Goal: Task Accomplishment & Management: Use online tool/utility

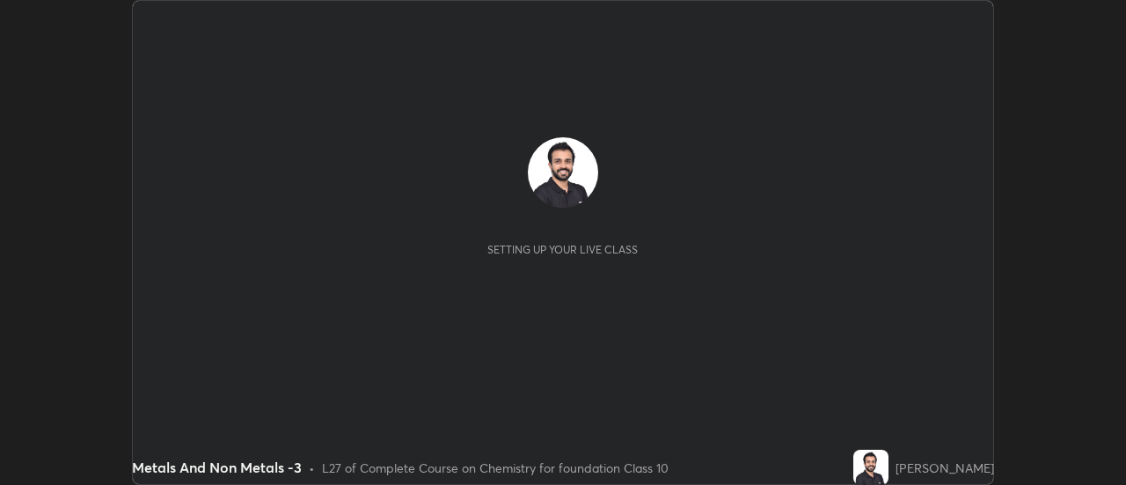
scroll to position [485, 1125]
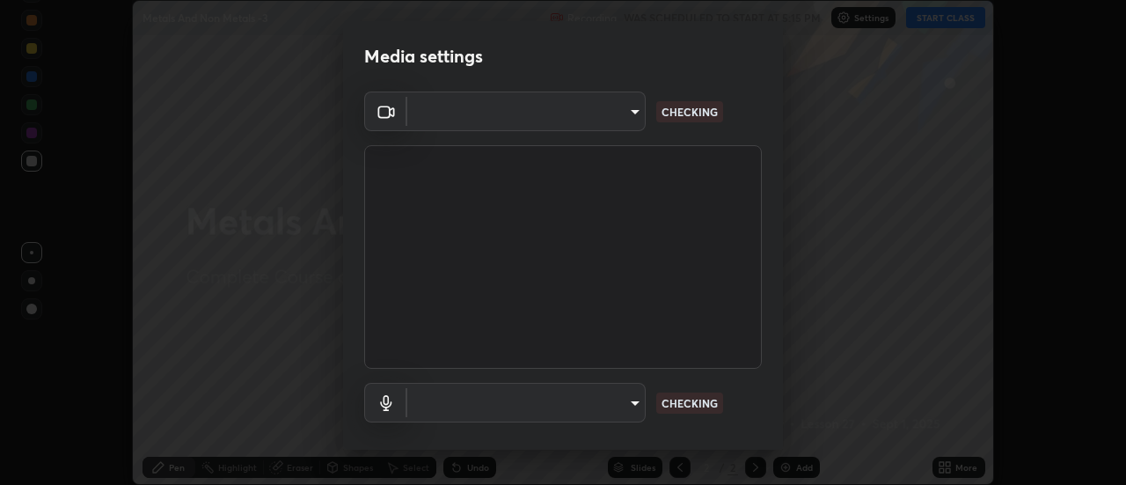
type input "1769541d7db8b910b2b6aaf592df5ff8660c63acaad49df9064175df0c6f581f"
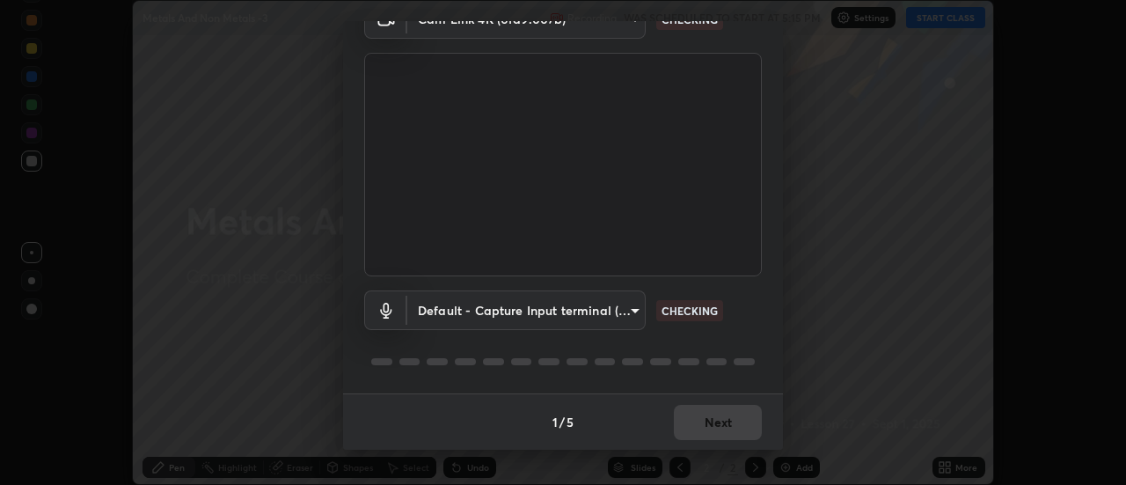
click at [618, 313] on body "Erase all Metals And Non Metals -3 Recording WAS SCHEDULED TO START AT 5:15 PM …" at bounding box center [563, 242] width 1126 height 485
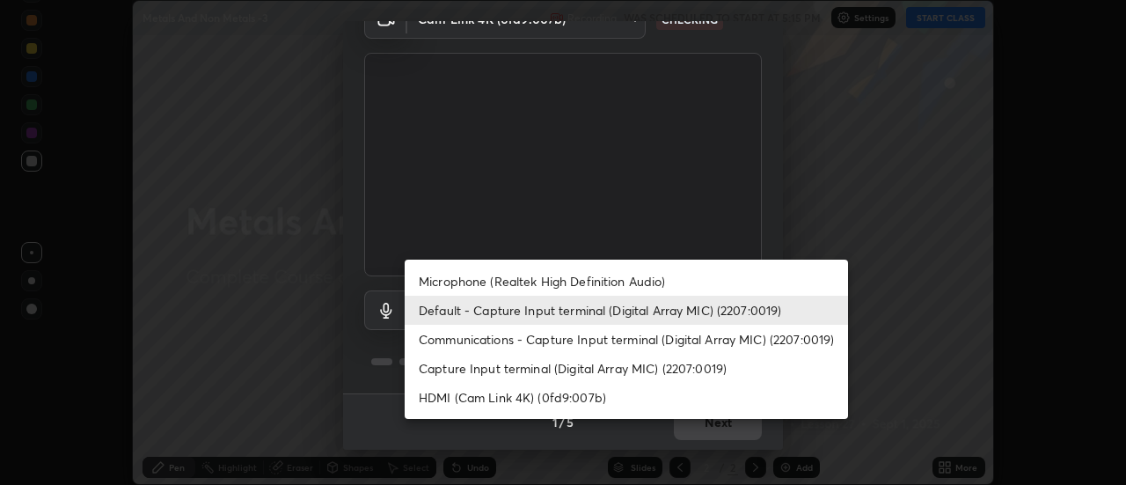
click at [634, 279] on li "Microphone (Realtek High Definition Audio)" at bounding box center [626, 281] width 443 height 29
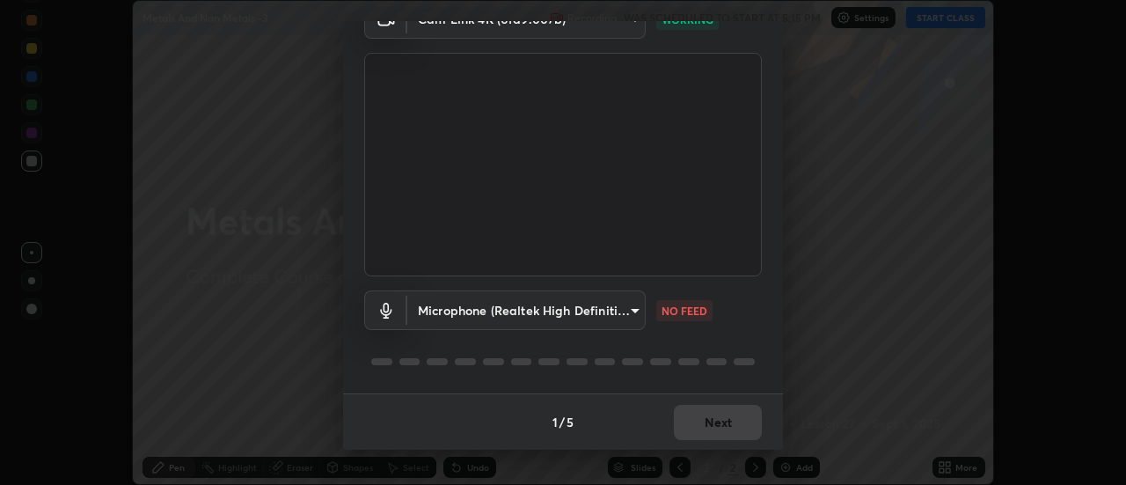
click at [626, 322] on body "Erase all Metals And Non Metals -3 Recording WAS SCHEDULED TO START AT 5:15 PM …" at bounding box center [563, 242] width 1126 height 485
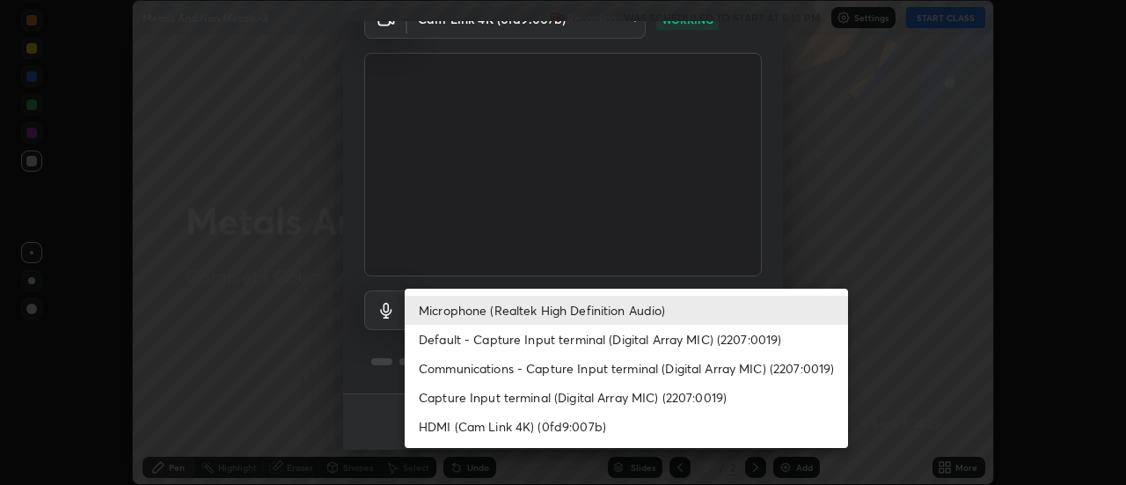
click at [626, 343] on li "Default - Capture Input terminal (Digital Array MIC) (2207:0019)" at bounding box center [626, 339] width 443 height 29
type input "default"
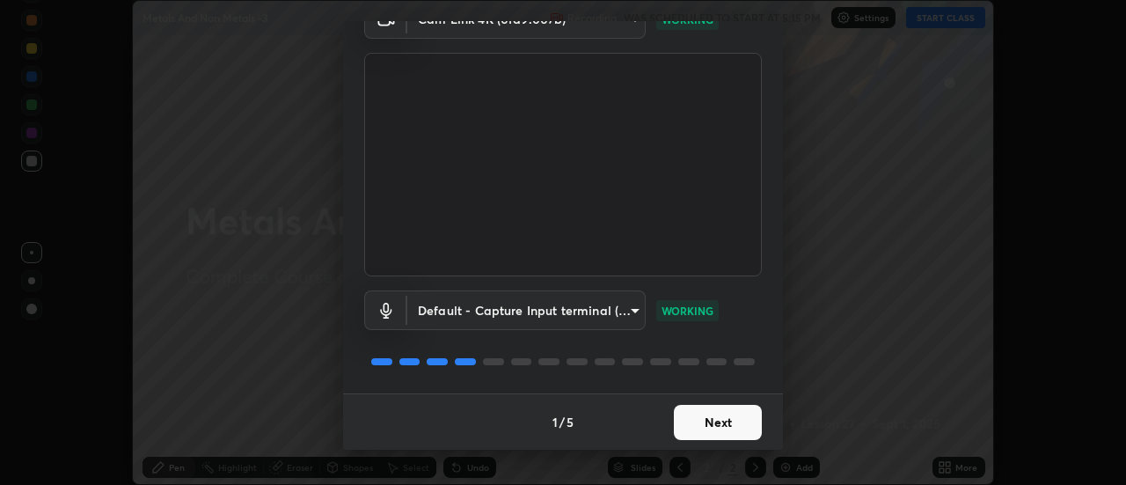
click at [736, 427] on button "Next" at bounding box center [718, 422] width 88 height 35
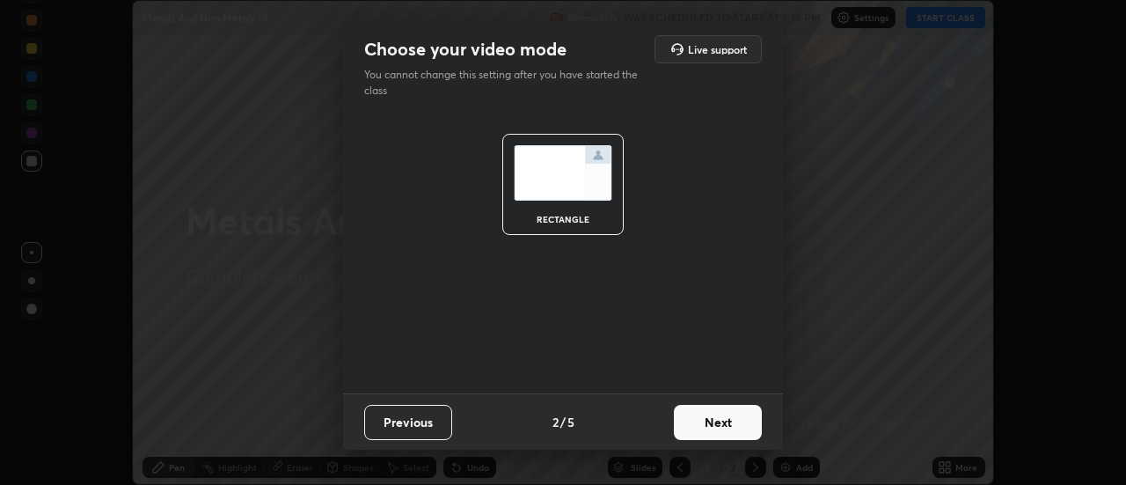
scroll to position [0, 0]
click at [742, 423] on button "Next" at bounding box center [718, 422] width 88 height 35
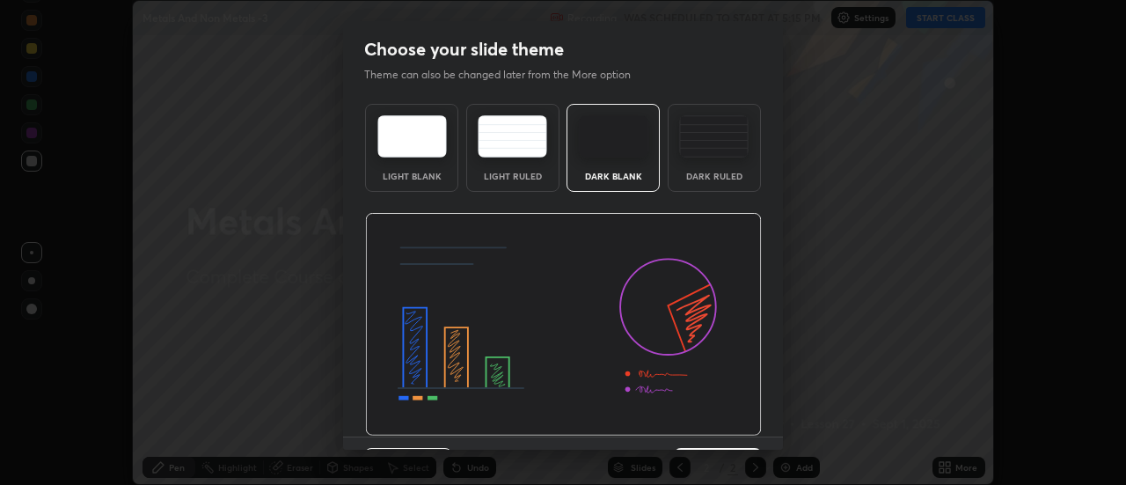
scroll to position [43, 0]
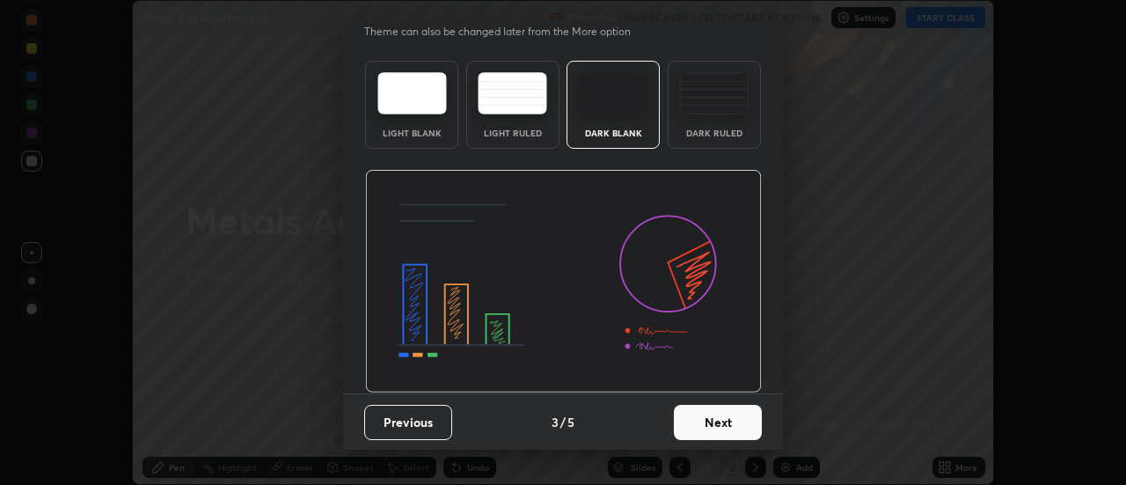
click at [745, 424] on button "Next" at bounding box center [718, 422] width 88 height 35
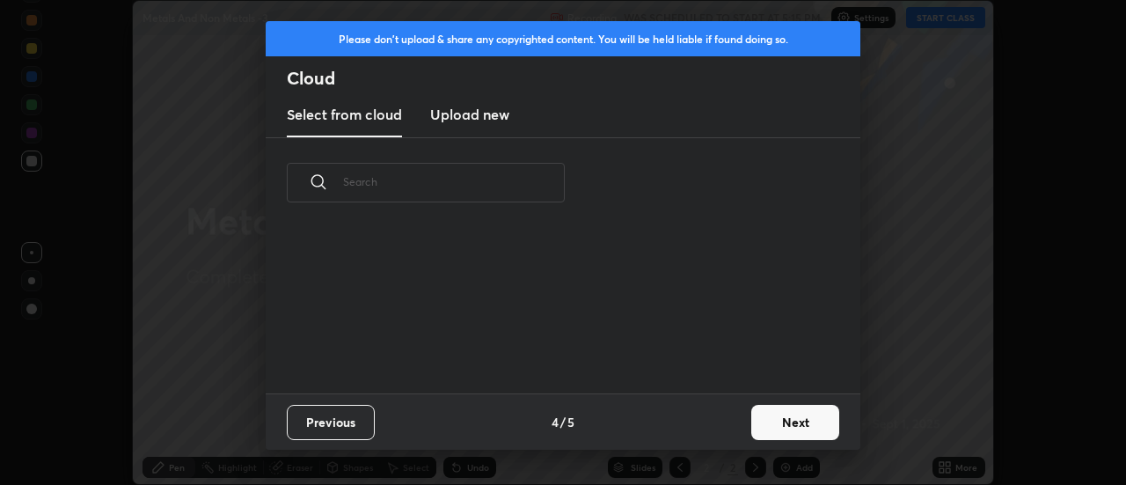
scroll to position [0, 0]
click at [787, 423] on button "Next" at bounding box center [795, 422] width 88 height 35
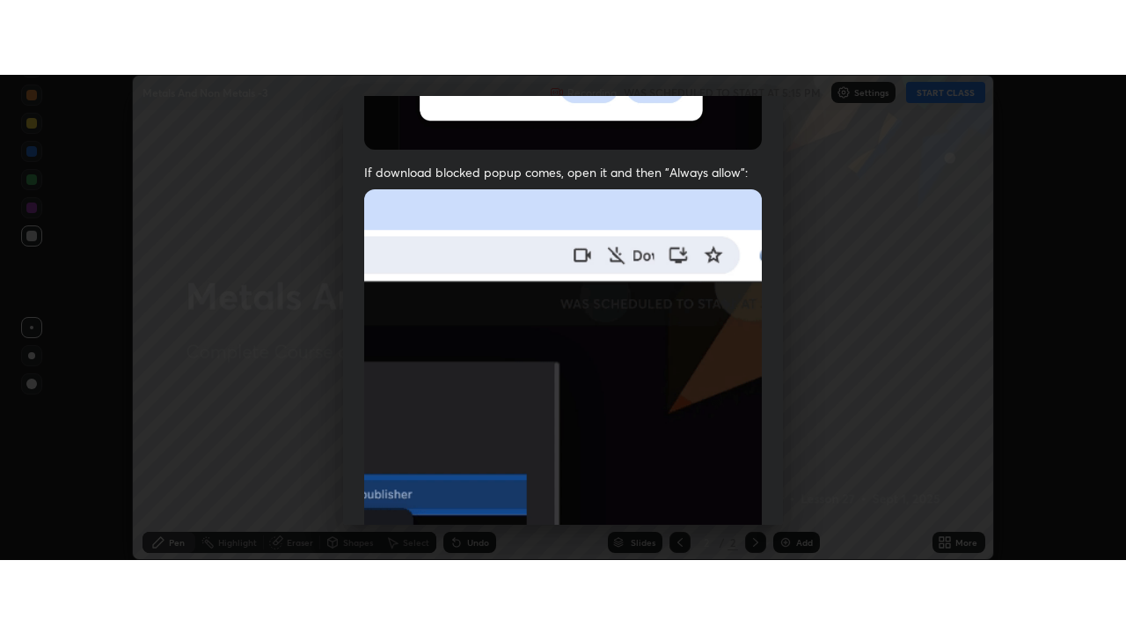
scroll to position [451, 0]
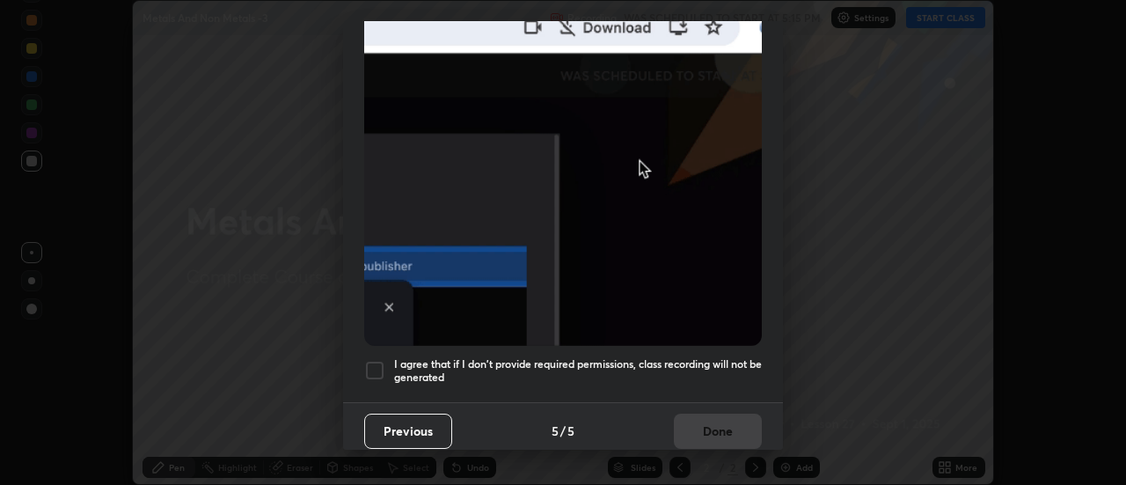
click at [749, 357] on h5 "I agree that if I don't provide required permissions, class recording will not …" at bounding box center [578, 370] width 368 height 27
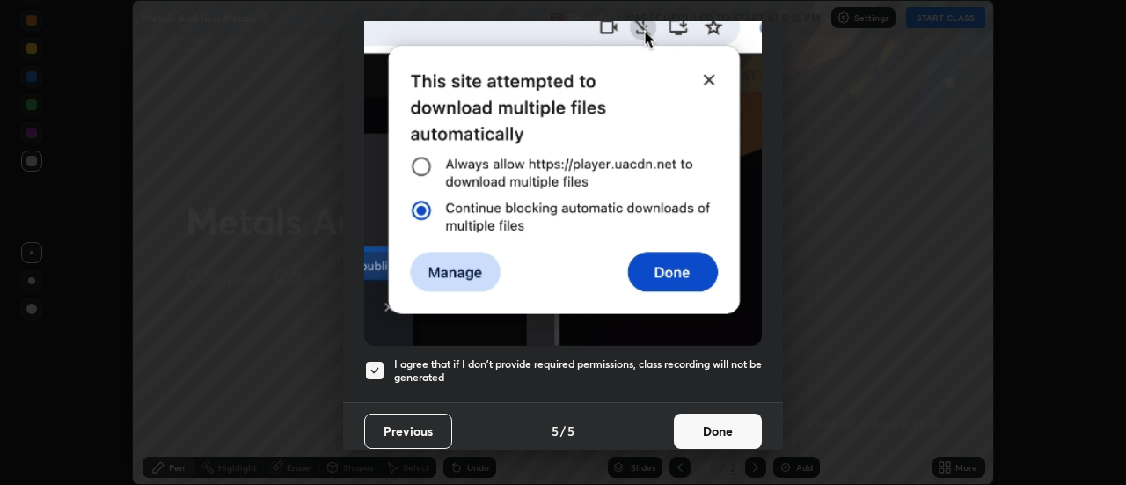
click at [744, 420] on button "Done" at bounding box center [718, 431] width 88 height 35
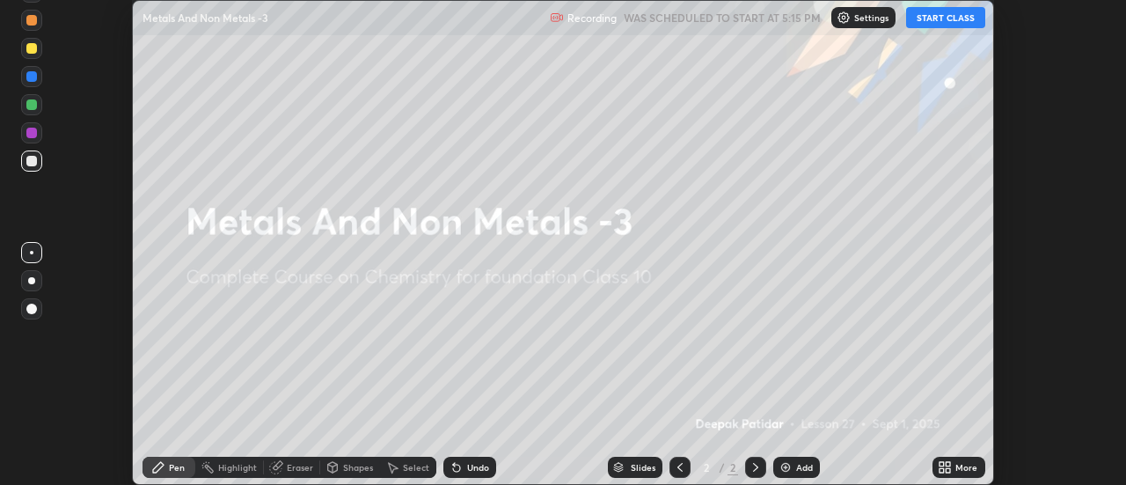
click at [961, 19] on button "START CLASS" at bounding box center [945, 17] width 79 height 21
click at [968, 467] on div "More" at bounding box center [967, 467] width 22 height 9
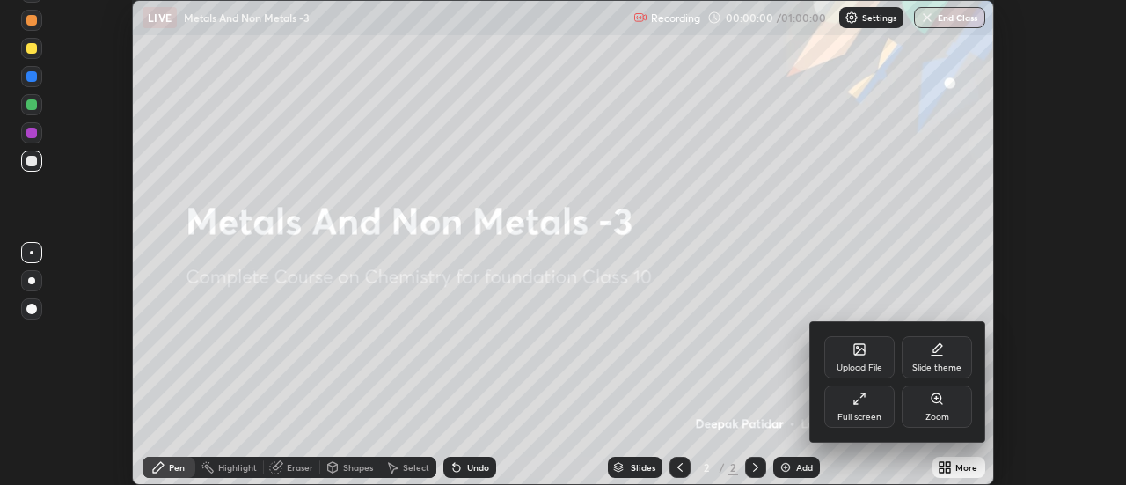
click at [889, 414] on div "Full screen" at bounding box center [859, 406] width 70 height 42
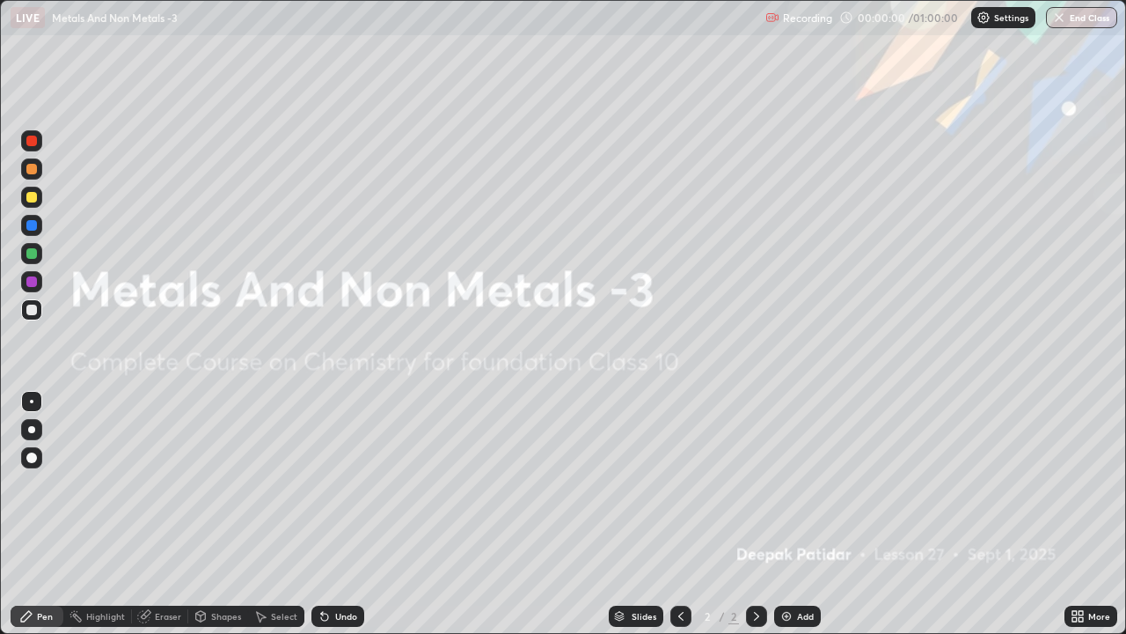
scroll to position [634, 1126]
click at [810, 484] on div "Add" at bounding box center [797, 615] width 47 height 21
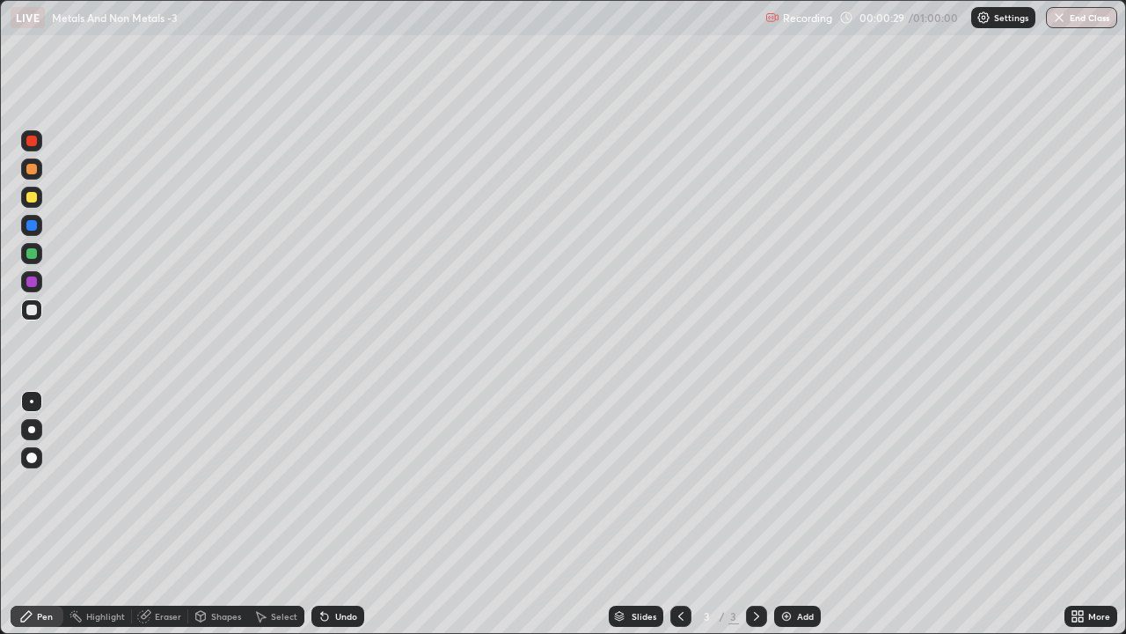
click at [29, 176] on div at bounding box center [31, 168] width 21 height 21
click at [341, 484] on div "Undo" at bounding box center [337, 615] width 53 height 21
click at [342, 484] on div "Undo" at bounding box center [337, 615] width 53 height 21
click at [343, 484] on div "Undo" at bounding box center [346, 616] width 22 height 9
click at [335, 484] on div "Undo" at bounding box center [346, 616] width 22 height 9
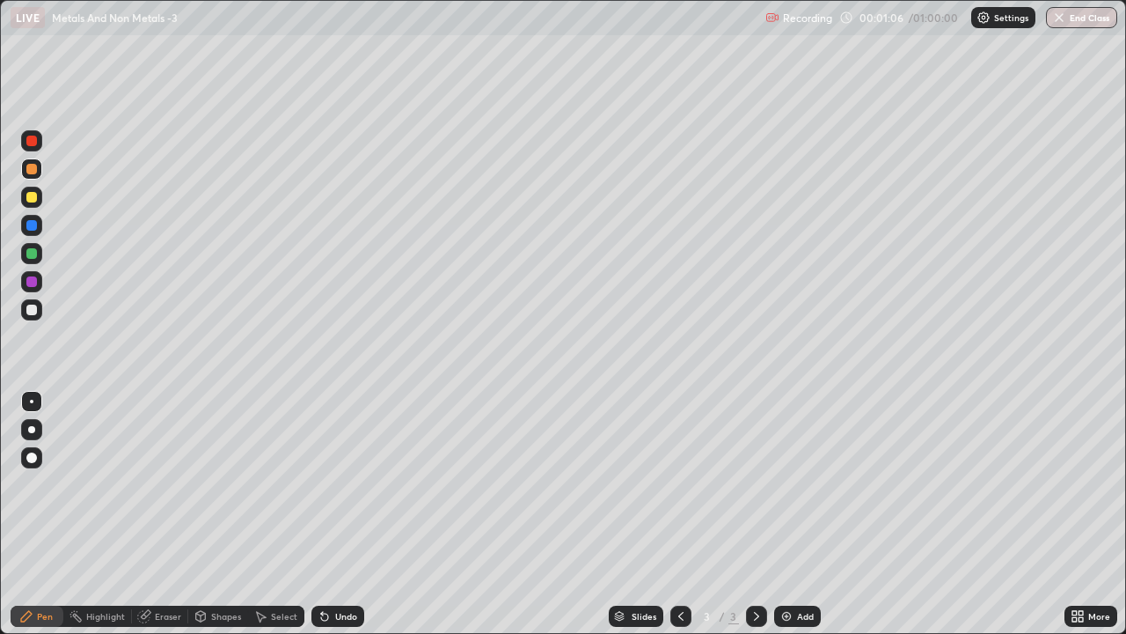
click at [339, 484] on div "Undo" at bounding box center [346, 616] width 22 height 9
click at [341, 484] on div "Undo" at bounding box center [337, 615] width 53 height 21
click at [33, 310] on div at bounding box center [31, 309] width 11 height 11
click at [784, 484] on img at bounding box center [787, 616] width 14 height 14
click at [30, 173] on div at bounding box center [31, 169] width 11 height 11
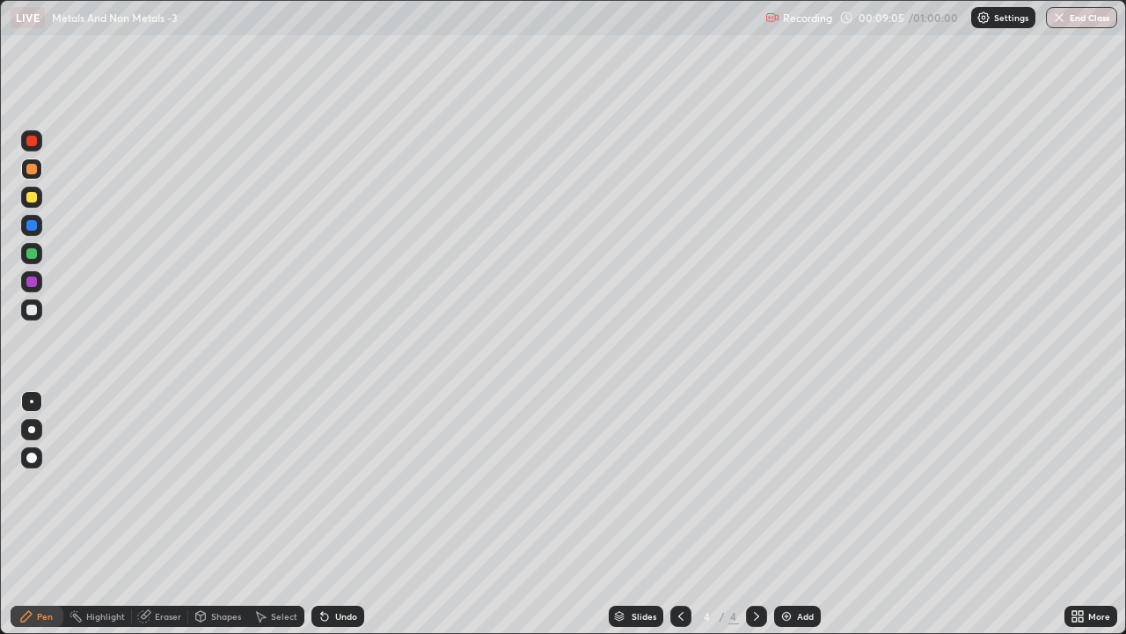
click at [678, 484] on icon at bounding box center [680, 616] width 5 height 9
click at [758, 484] on div at bounding box center [756, 615] width 21 height 35
click at [337, 484] on div "Undo" at bounding box center [337, 615] width 53 height 21
click at [33, 310] on div at bounding box center [31, 309] width 11 height 11
click at [29, 200] on div at bounding box center [31, 197] width 11 height 11
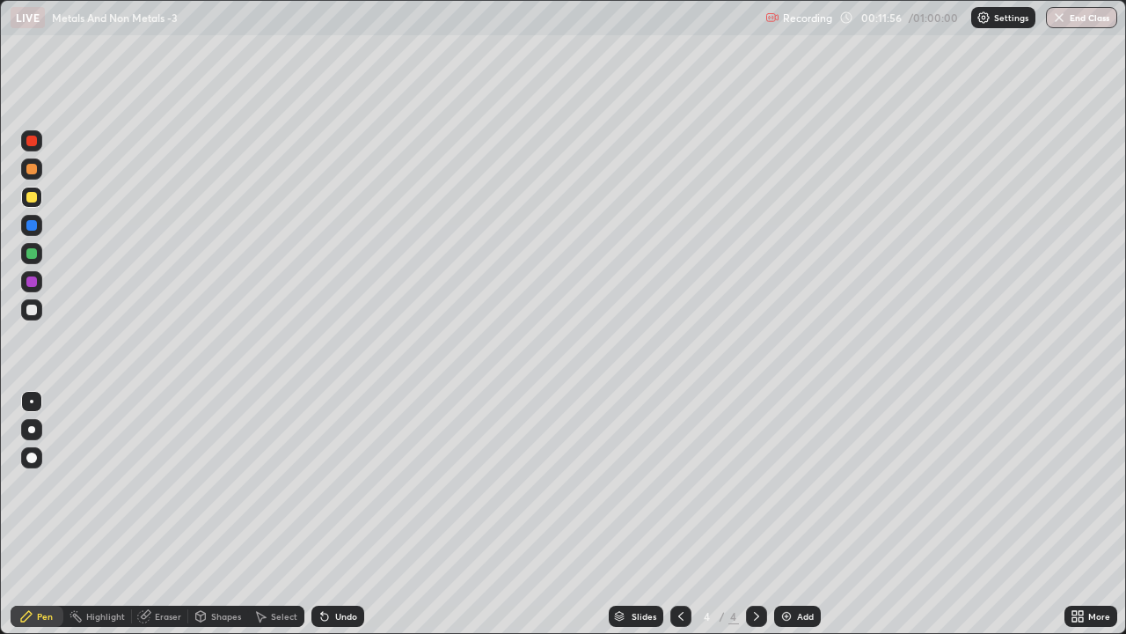
click at [682, 484] on icon at bounding box center [681, 616] width 14 height 14
click at [755, 484] on icon at bounding box center [757, 616] width 14 height 14
click at [802, 484] on div "Add" at bounding box center [805, 616] width 17 height 9
click at [32, 311] on div at bounding box center [31, 309] width 11 height 11
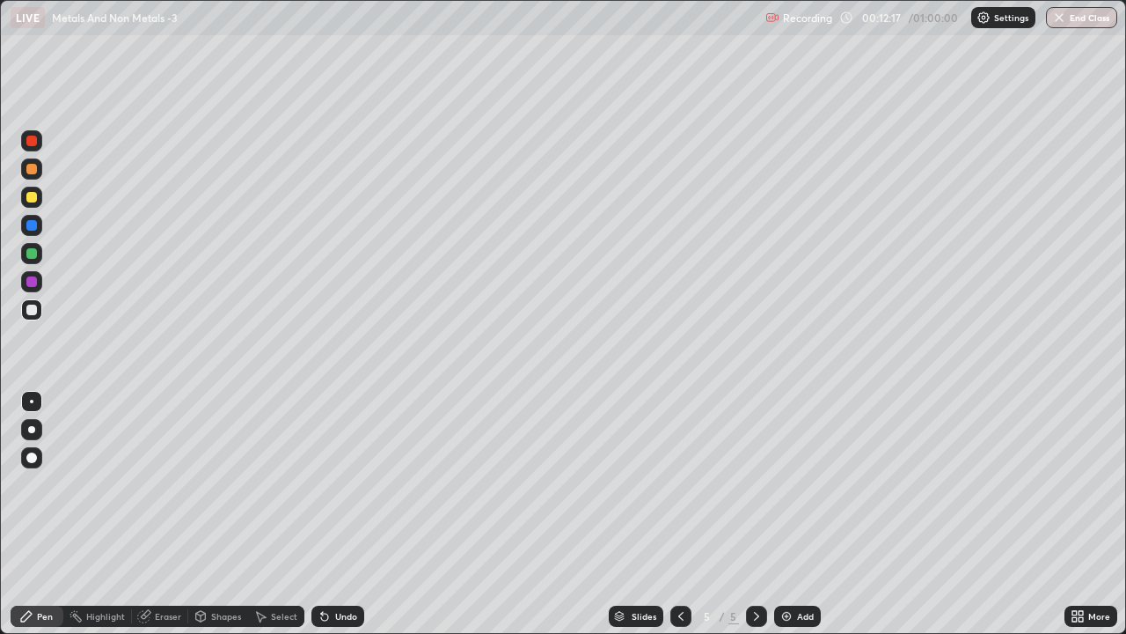
click at [679, 484] on icon at bounding box center [681, 616] width 14 height 14
click at [755, 484] on icon at bounding box center [756, 616] width 5 height 9
click at [30, 145] on div at bounding box center [31, 141] width 11 height 11
click at [805, 484] on div "Add" at bounding box center [805, 616] width 17 height 9
click at [29, 314] on div at bounding box center [31, 309] width 11 height 11
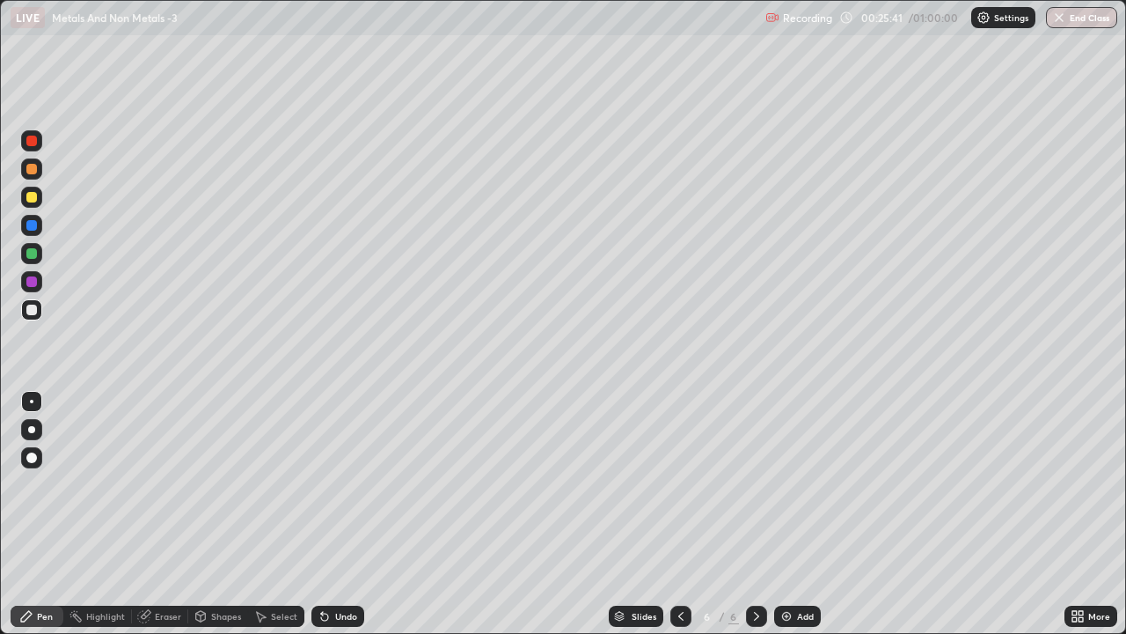
click at [34, 282] on div at bounding box center [31, 281] width 11 height 11
click at [32, 175] on div at bounding box center [31, 168] width 21 height 21
click at [33, 201] on div at bounding box center [31, 197] width 11 height 11
click at [35, 313] on div at bounding box center [31, 309] width 11 height 11
click at [806, 484] on div "Add" at bounding box center [805, 616] width 17 height 9
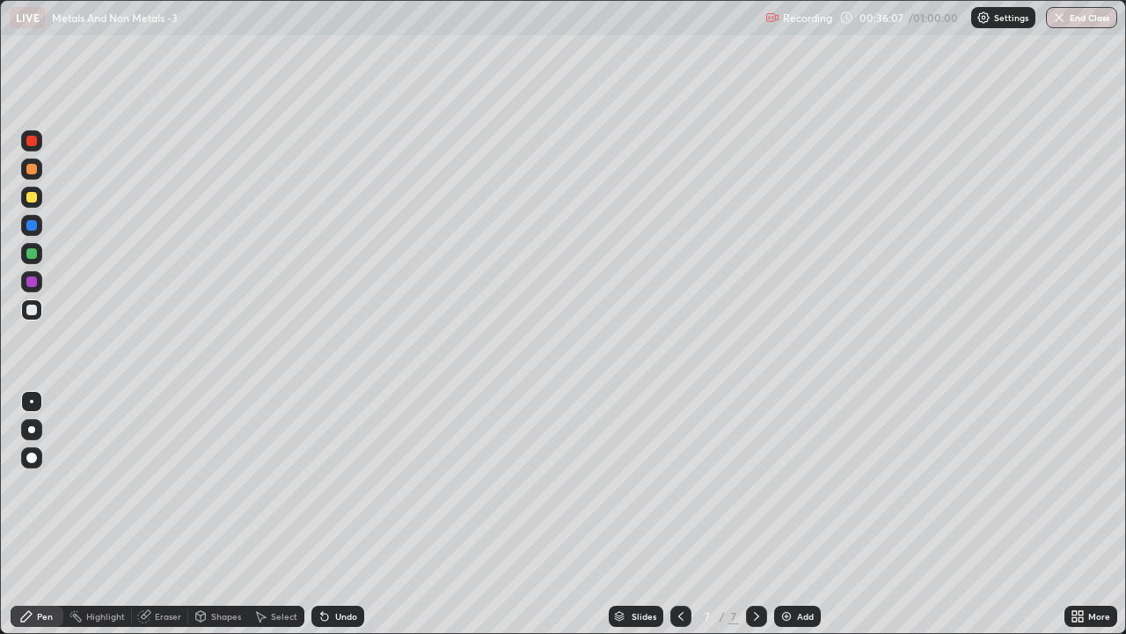
click at [34, 143] on div at bounding box center [31, 141] width 11 height 11
click at [33, 311] on div at bounding box center [31, 309] width 11 height 11
click at [32, 171] on div at bounding box center [31, 169] width 11 height 11
click at [40, 313] on div at bounding box center [31, 309] width 21 height 21
click at [34, 171] on div at bounding box center [31, 169] width 11 height 11
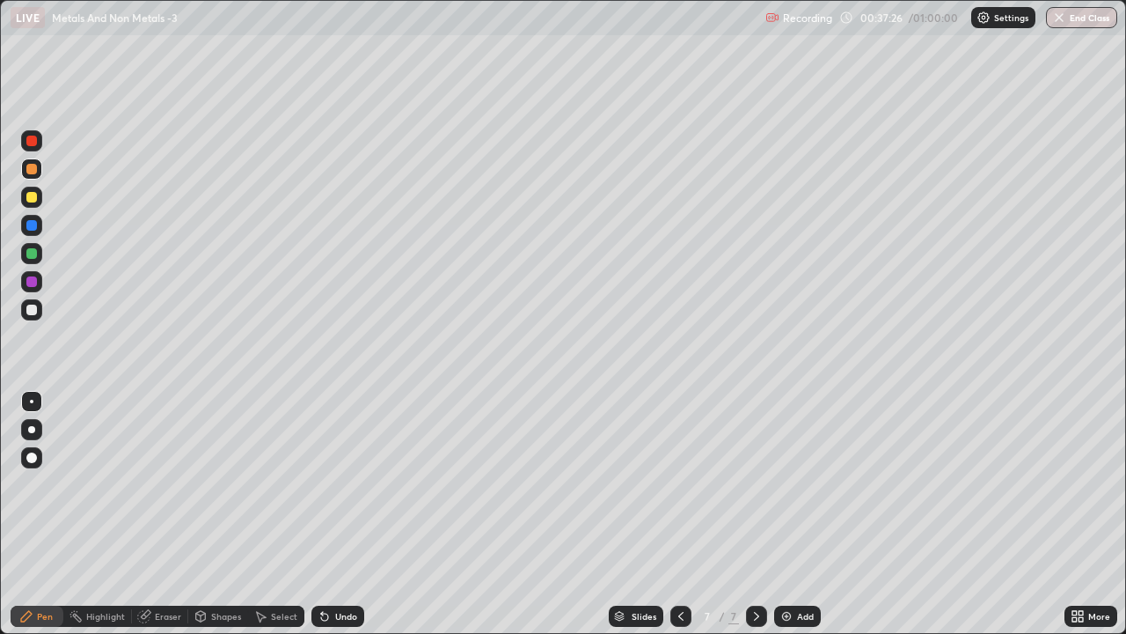
click at [340, 484] on div "Undo" at bounding box center [337, 615] width 53 height 21
click at [339, 484] on div "Undo" at bounding box center [337, 615] width 53 height 21
click at [37, 318] on div at bounding box center [31, 309] width 21 height 21
click at [35, 149] on div at bounding box center [31, 140] width 21 height 21
click at [33, 313] on div at bounding box center [31, 309] width 11 height 11
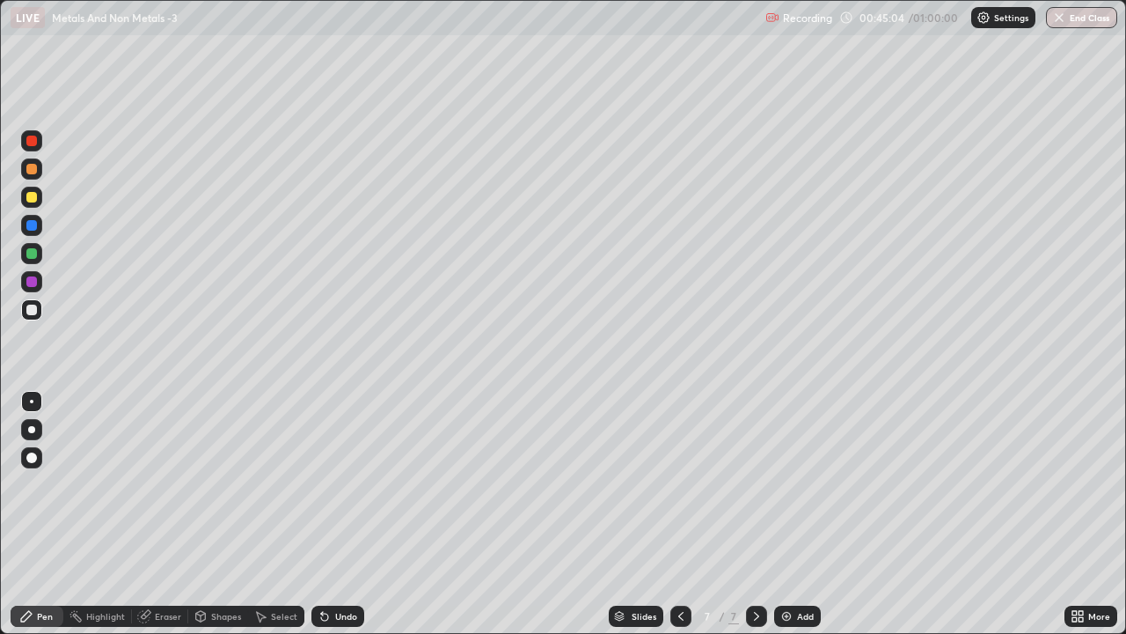
click at [32, 144] on div at bounding box center [31, 141] width 11 height 11
click at [38, 308] on div at bounding box center [31, 309] width 21 height 21
click at [33, 197] on div at bounding box center [31, 197] width 11 height 11
click at [32, 311] on div at bounding box center [31, 309] width 11 height 11
click at [808, 484] on div "Add" at bounding box center [797, 615] width 47 height 21
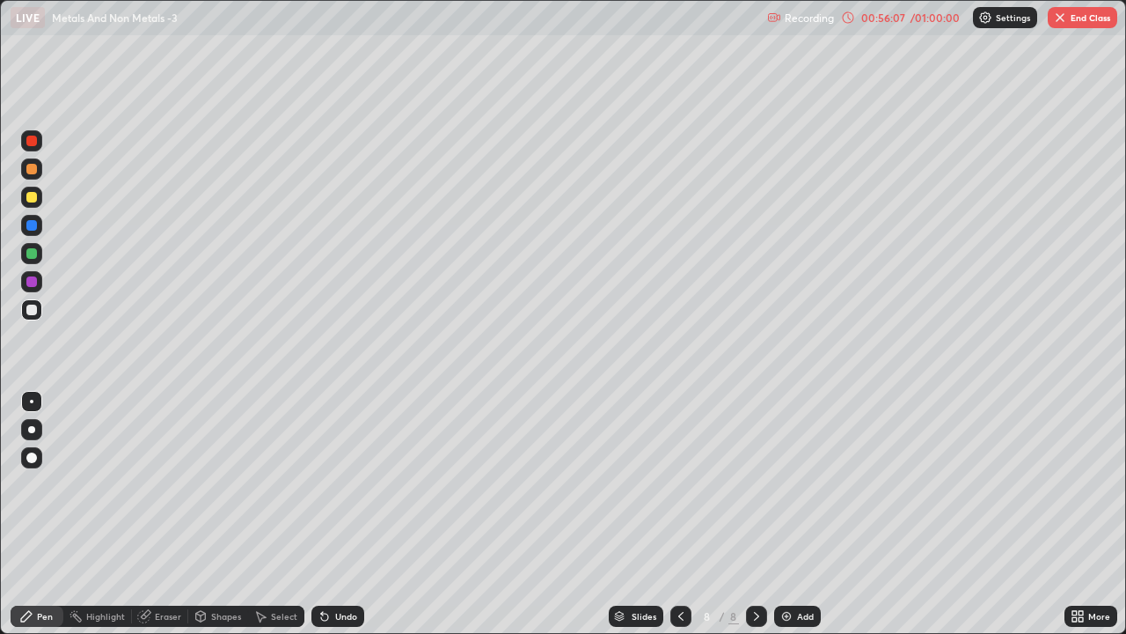
click at [29, 143] on div at bounding box center [31, 141] width 11 height 11
click at [677, 484] on icon at bounding box center [681, 616] width 14 height 14
click at [757, 484] on icon at bounding box center [757, 616] width 14 height 14
click at [33, 309] on div at bounding box center [31, 309] width 11 height 11
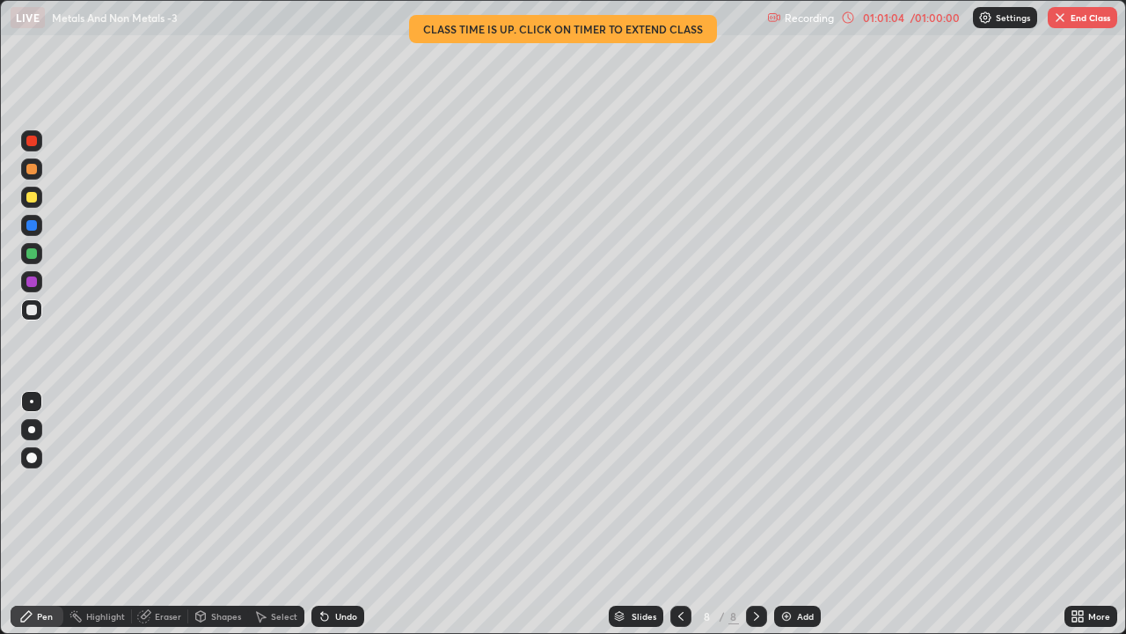
click at [1088, 18] on button "End Class" at bounding box center [1083, 17] width 70 height 21
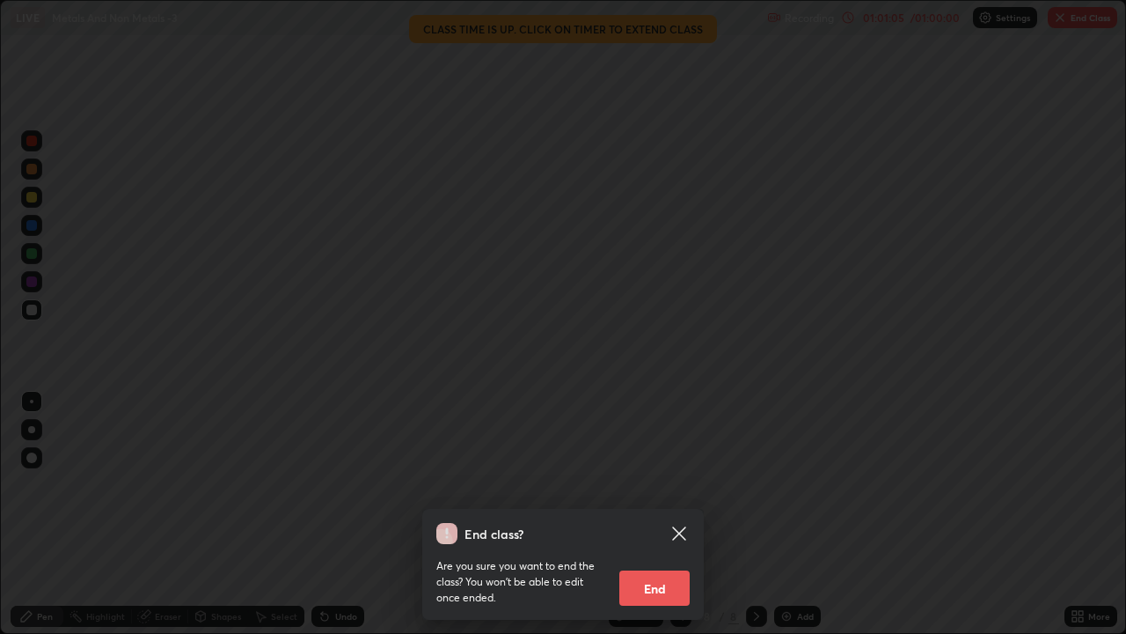
click at [671, 484] on button "End" at bounding box center [654, 587] width 70 height 35
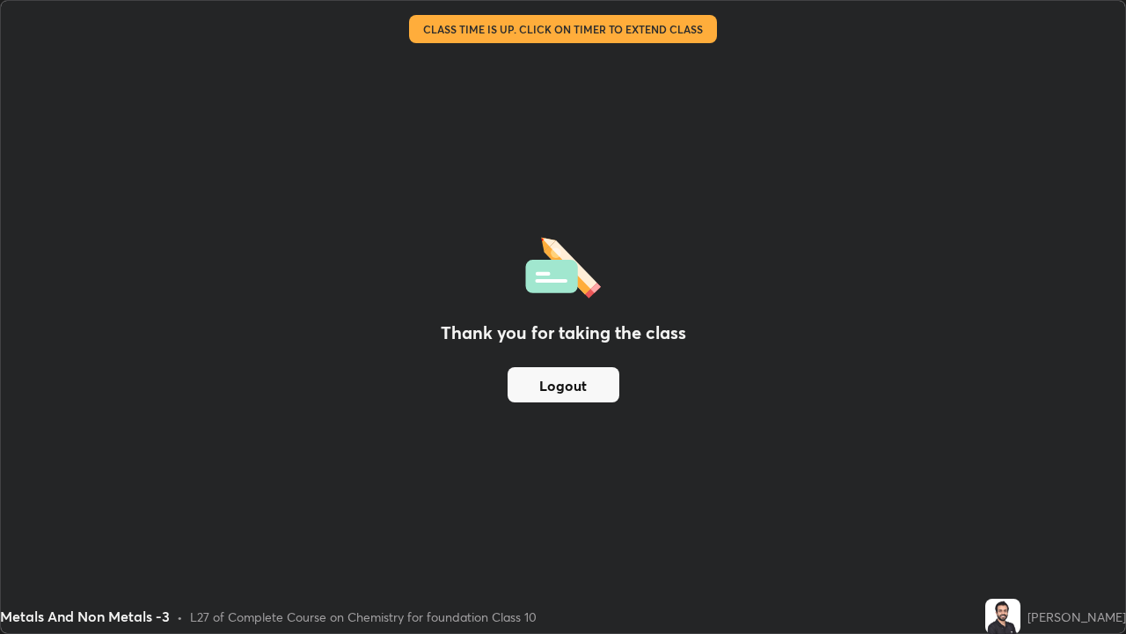
click at [587, 383] on button "Logout" at bounding box center [564, 384] width 112 height 35
